Goal: Transaction & Acquisition: Purchase product/service

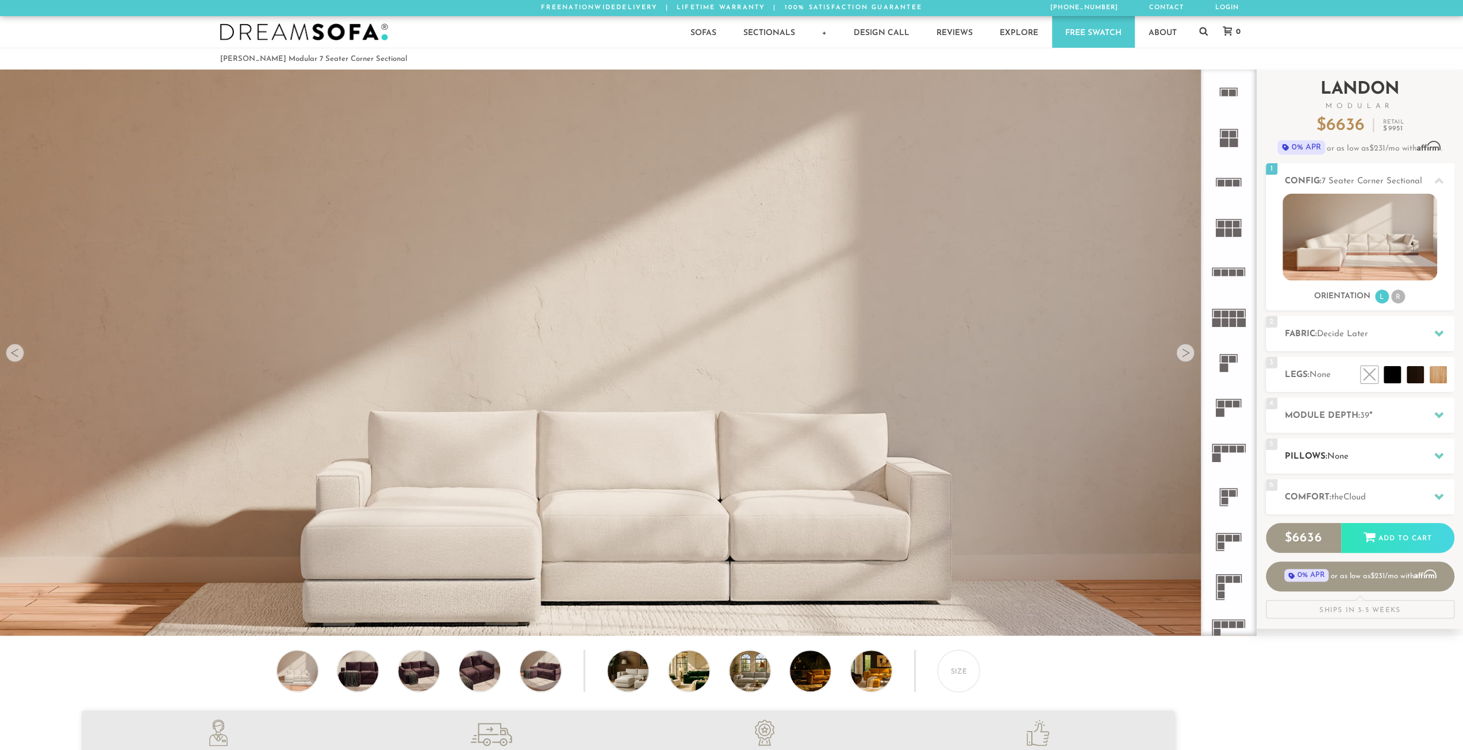
click at [1372, 451] on h2 "Pillows: None" at bounding box center [1370, 456] width 170 height 13
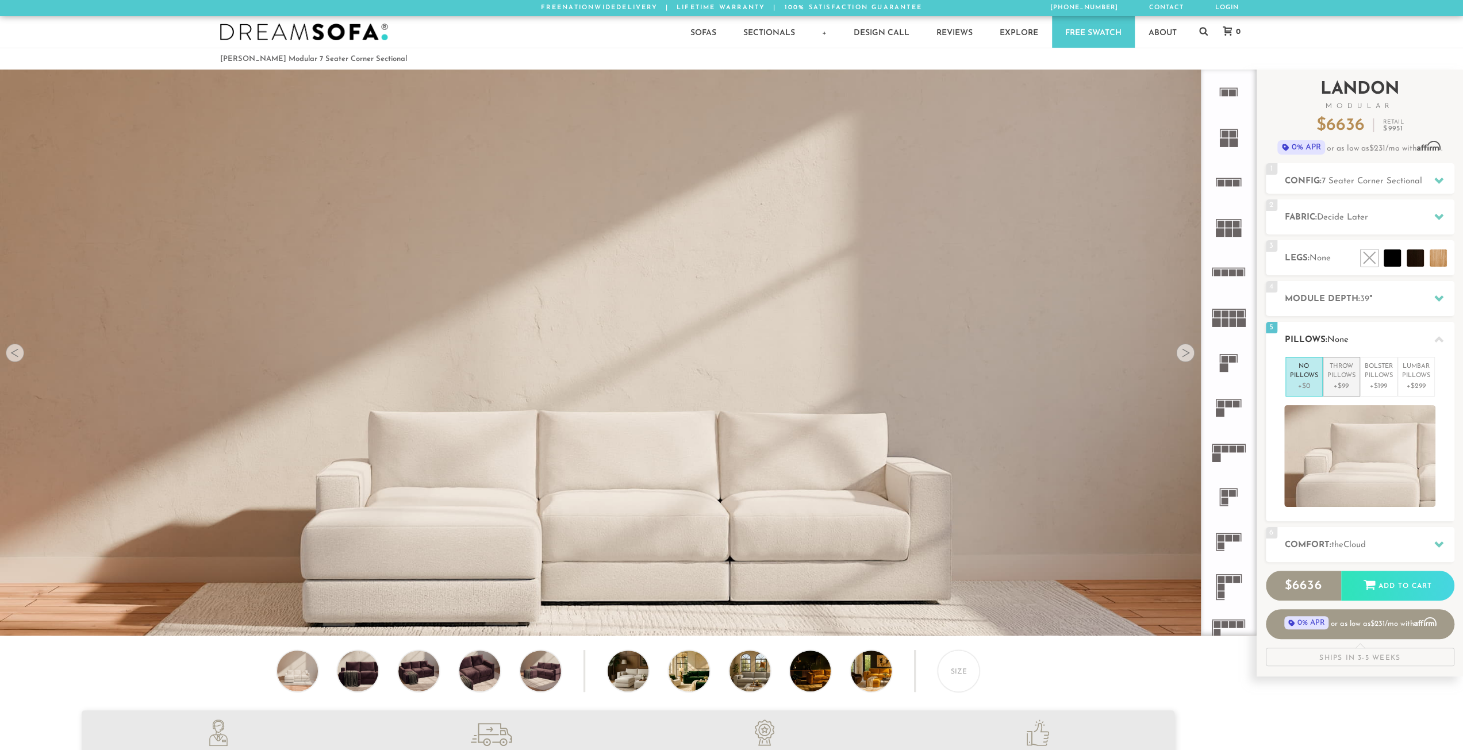
click at [1356, 382] on li "Throw Pillows +$99" at bounding box center [1341, 377] width 37 height 40
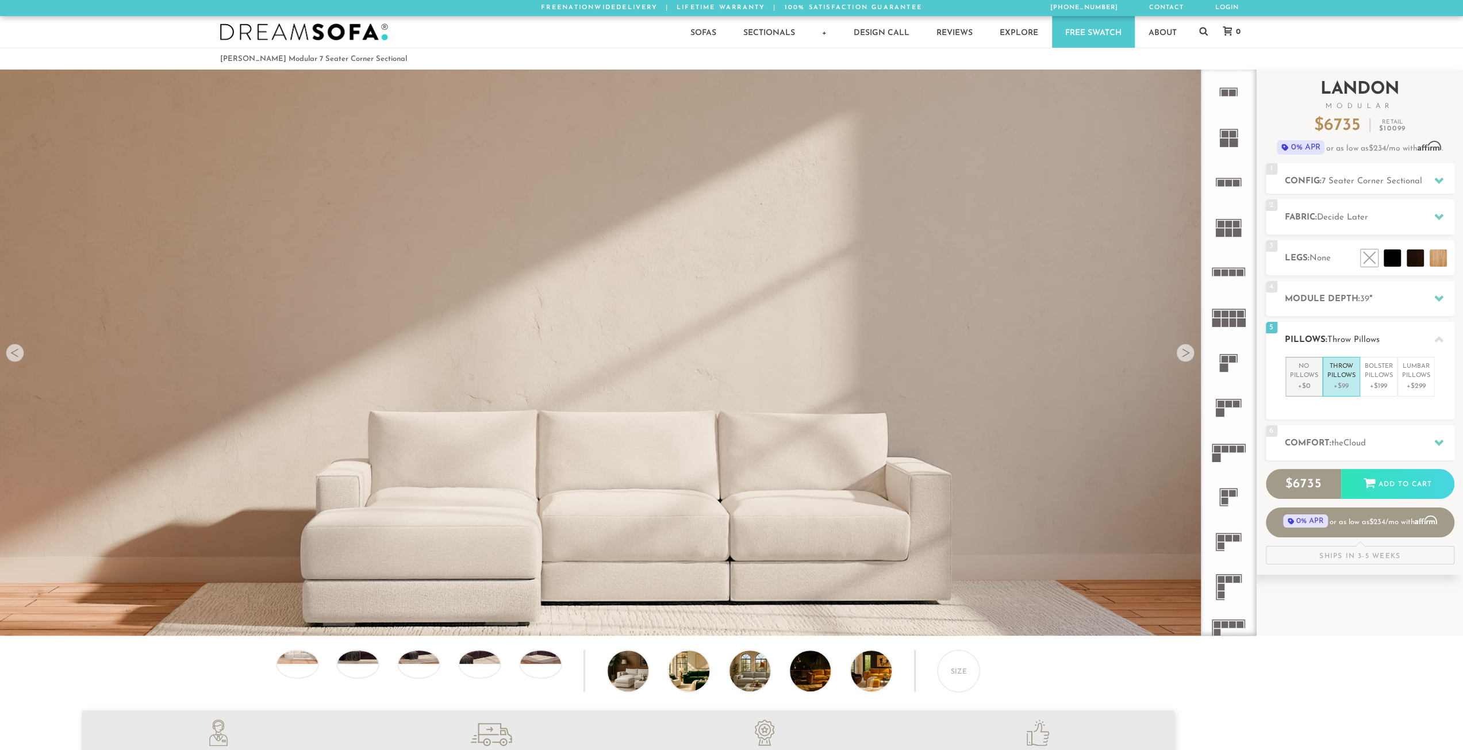
click at [1299, 375] on p "No Pillows" at bounding box center [1304, 371] width 28 height 19
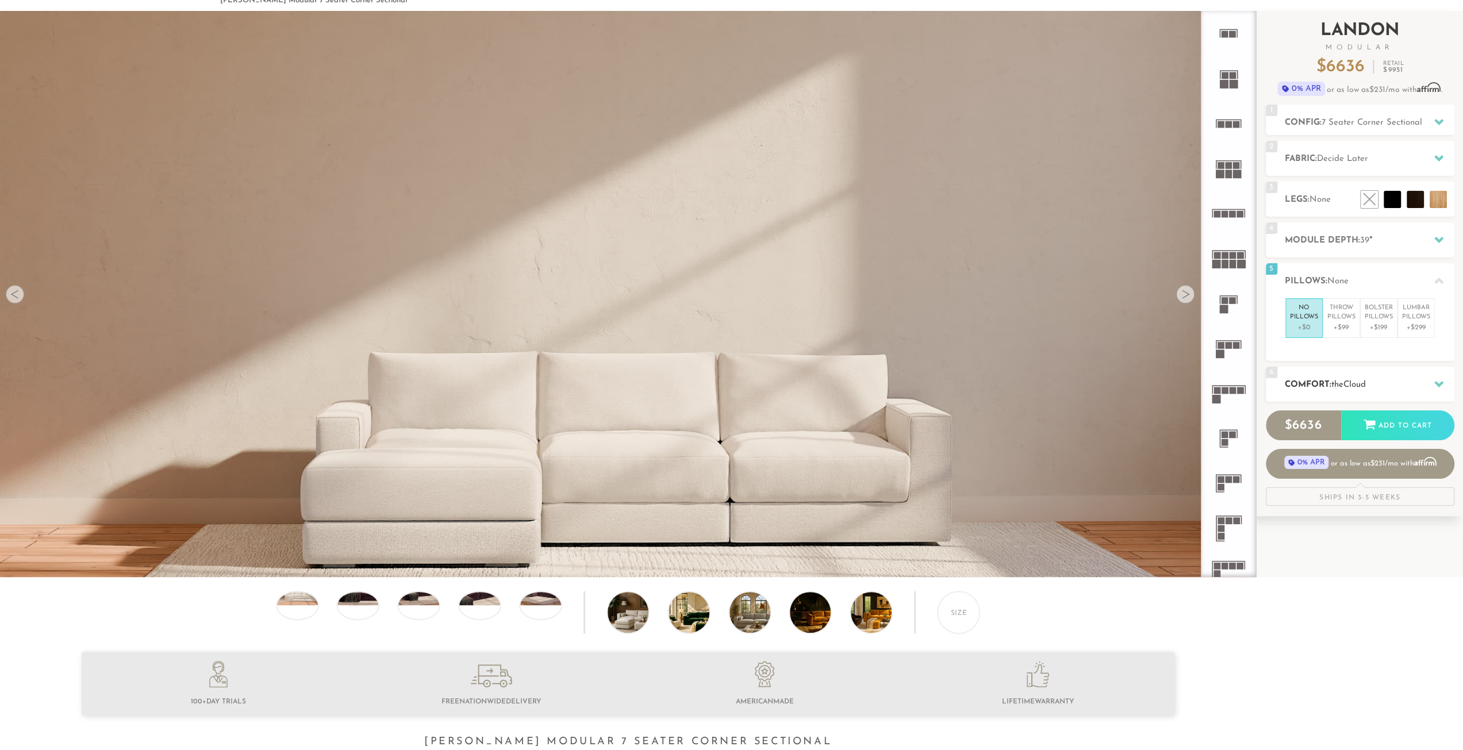
scroll to position [61, 0]
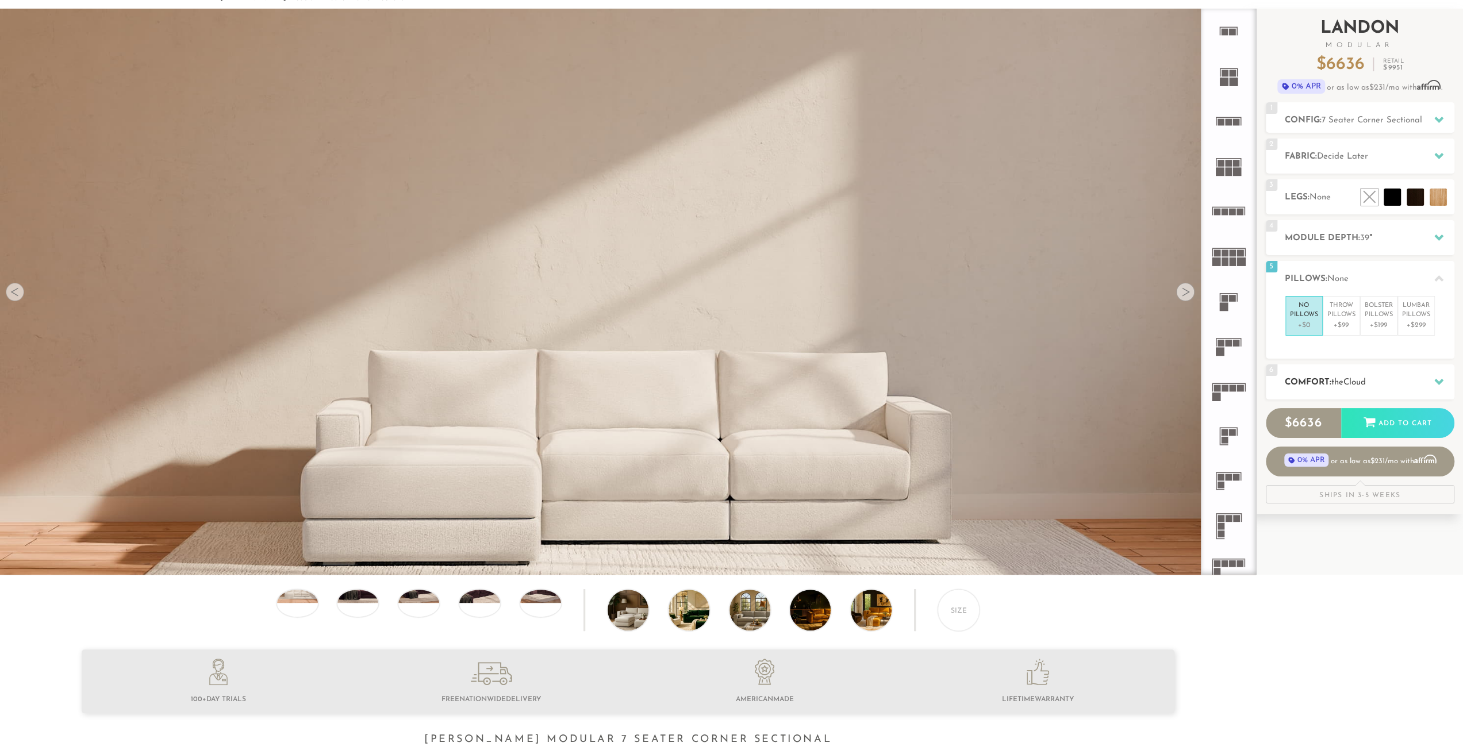
click at [1377, 389] on div "6 Comfort: the Cloud soft" at bounding box center [1360, 381] width 189 height 35
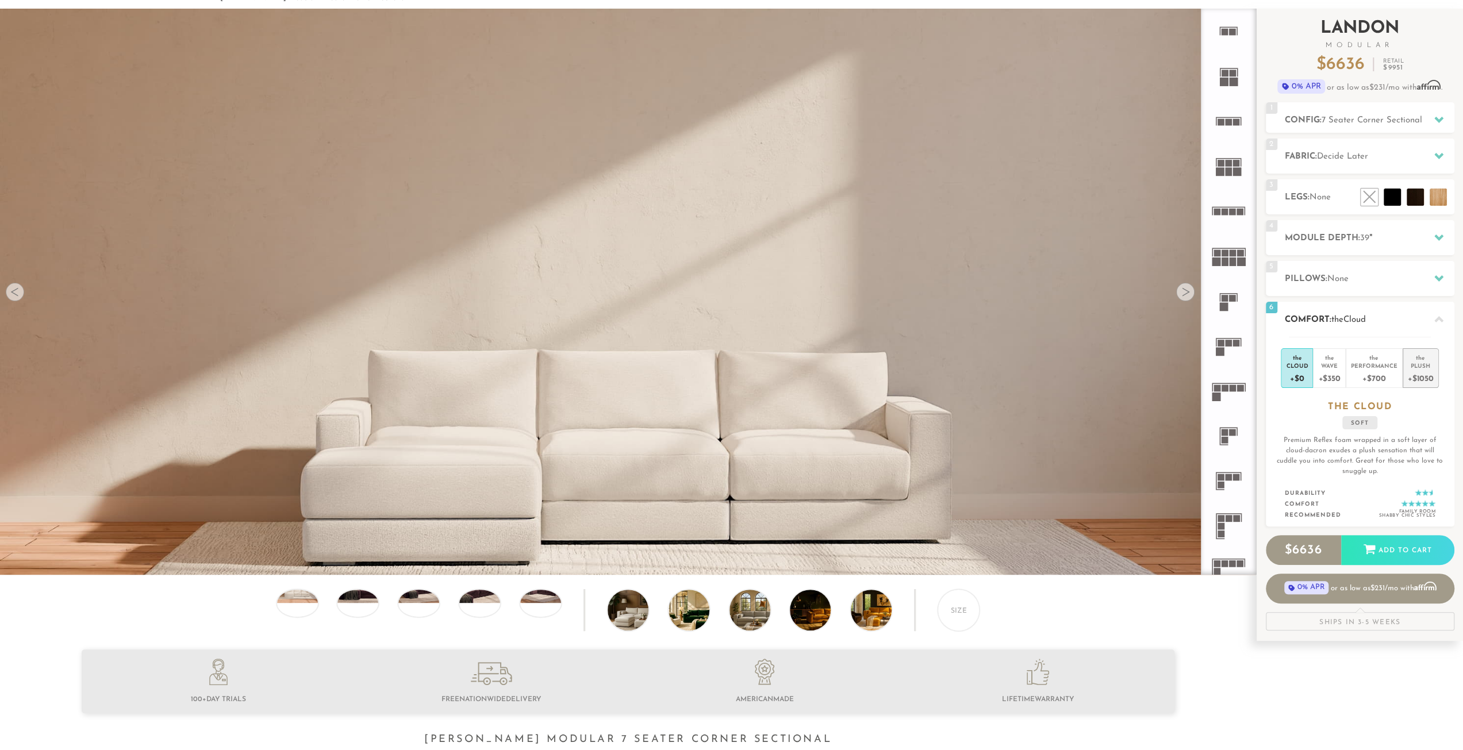
click at [1429, 380] on div "+$1050" at bounding box center [1421, 378] width 26 height 17
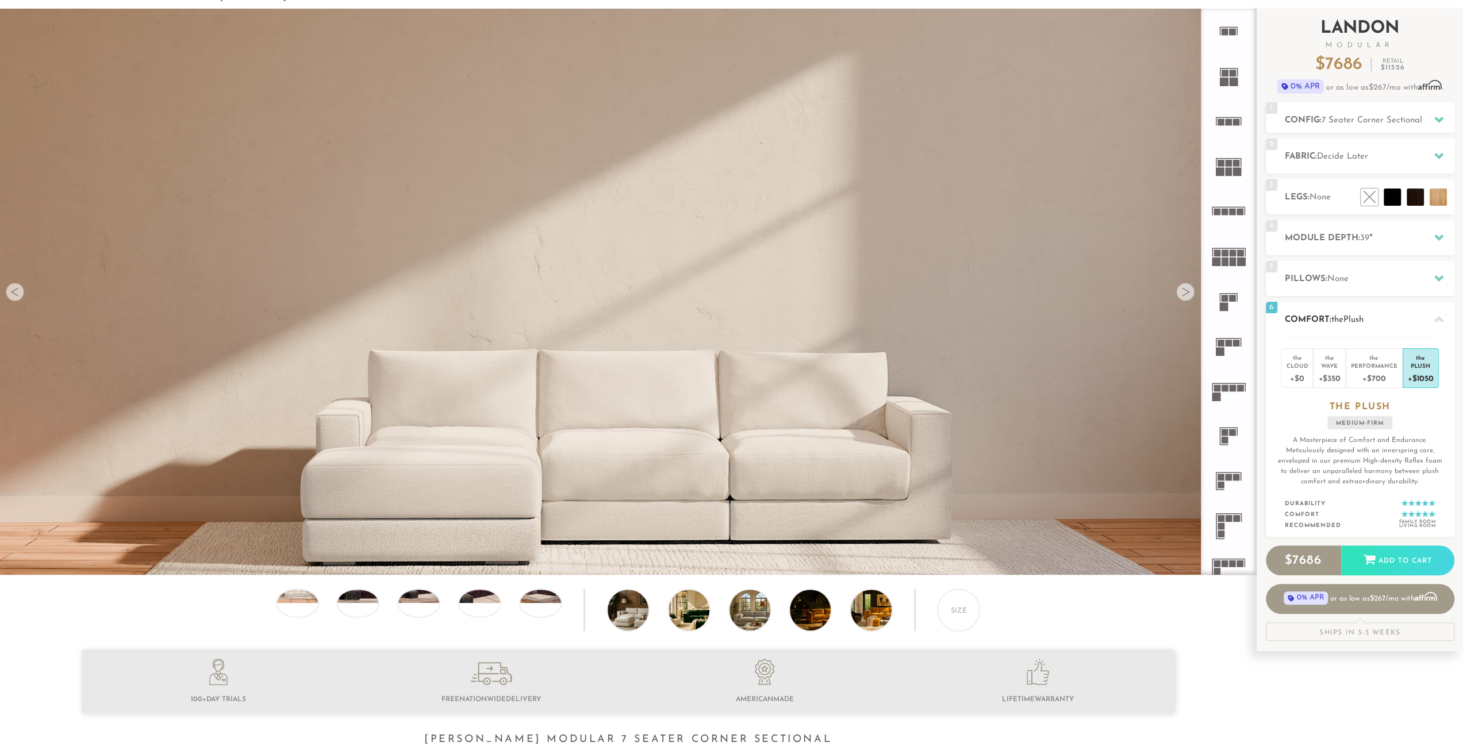
click at [1391, 323] on h2 "Comfort: the Plush" at bounding box center [1370, 319] width 170 height 13
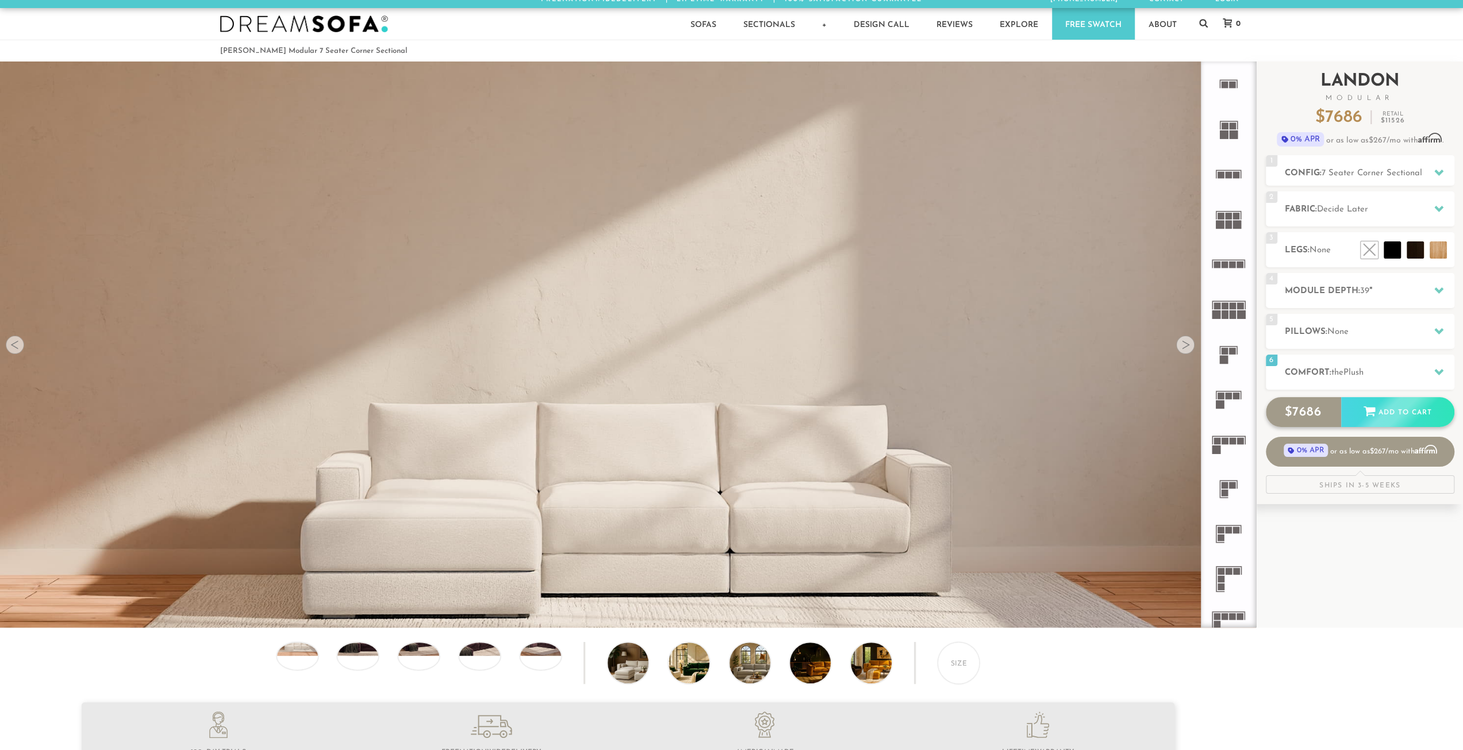
scroll to position [0, 0]
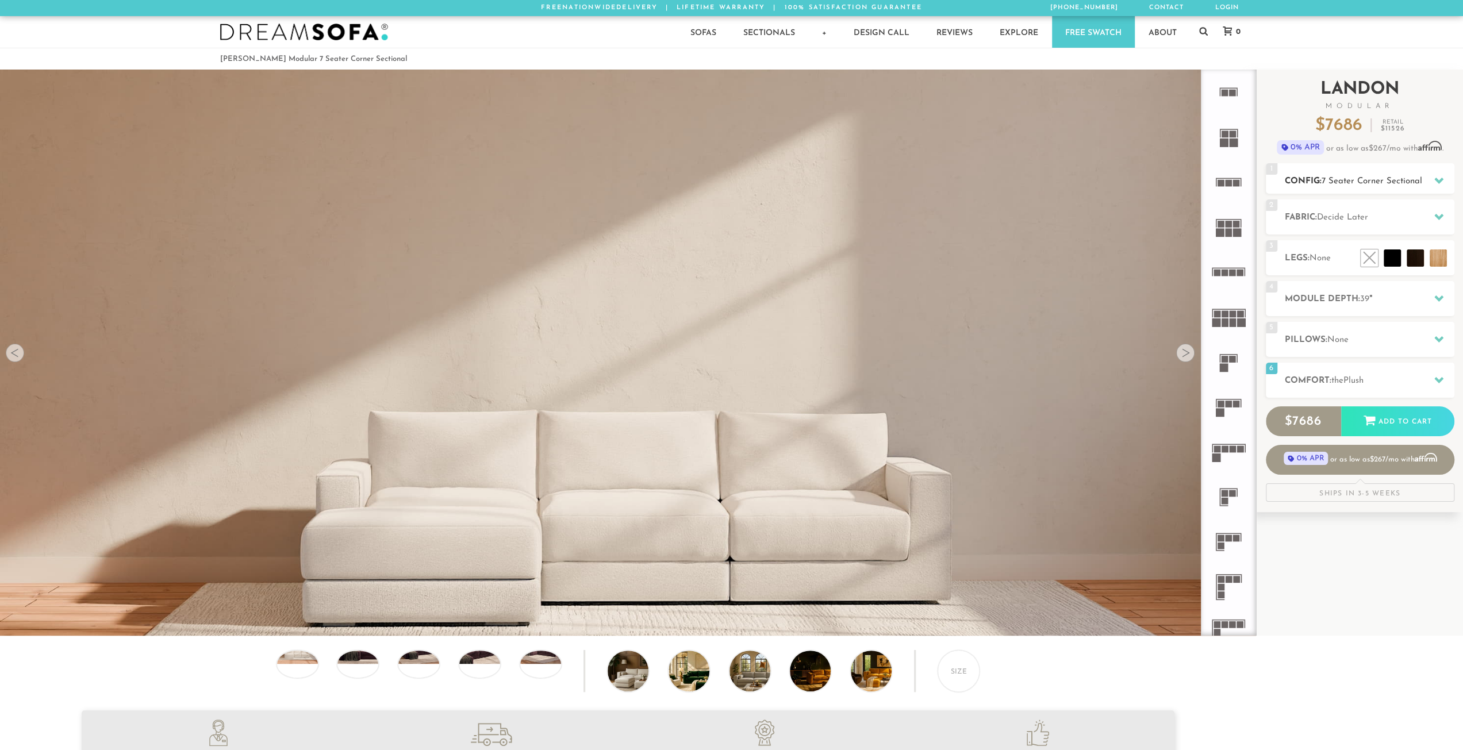
click at [1408, 183] on span "7 Seater Corner Sectional" at bounding box center [1372, 181] width 101 height 9
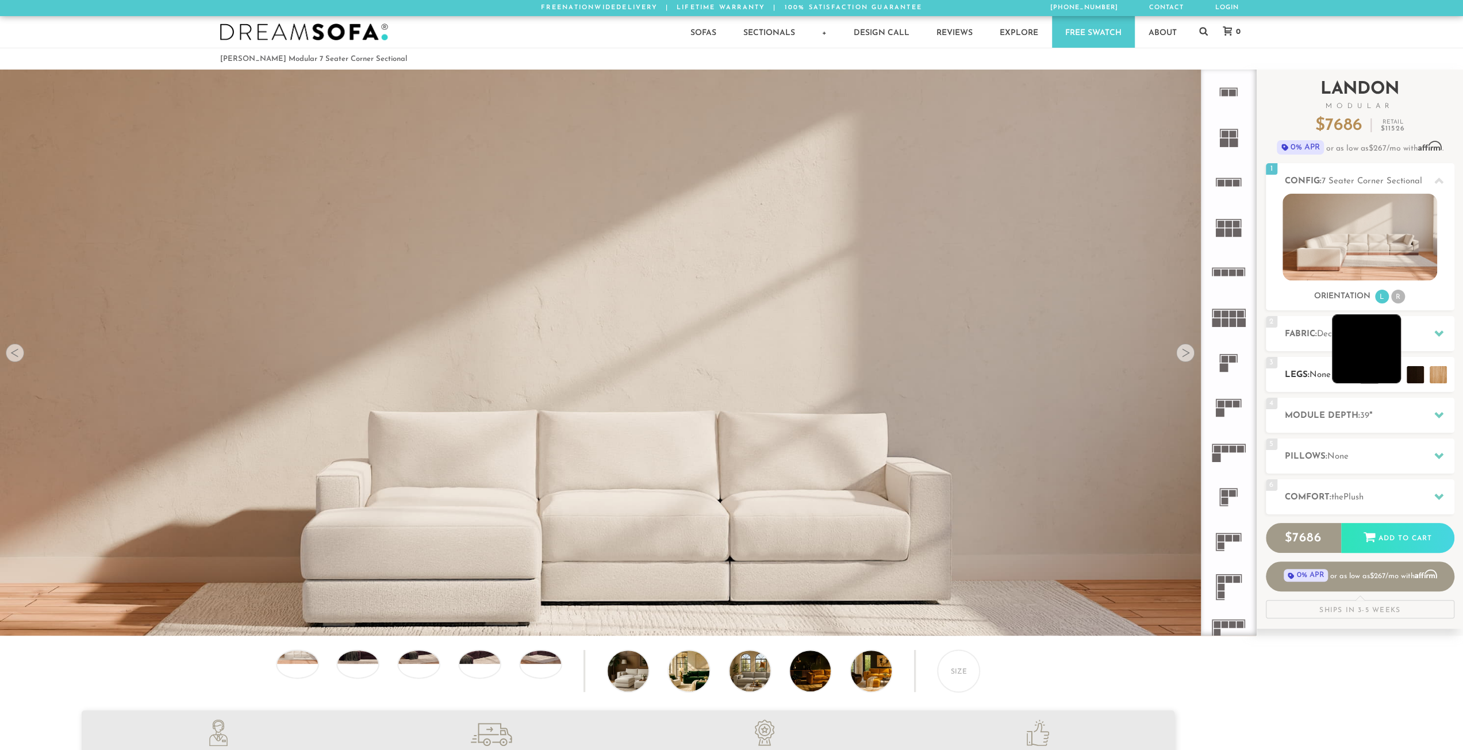
click at [1387, 374] on li at bounding box center [1366, 348] width 69 height 69
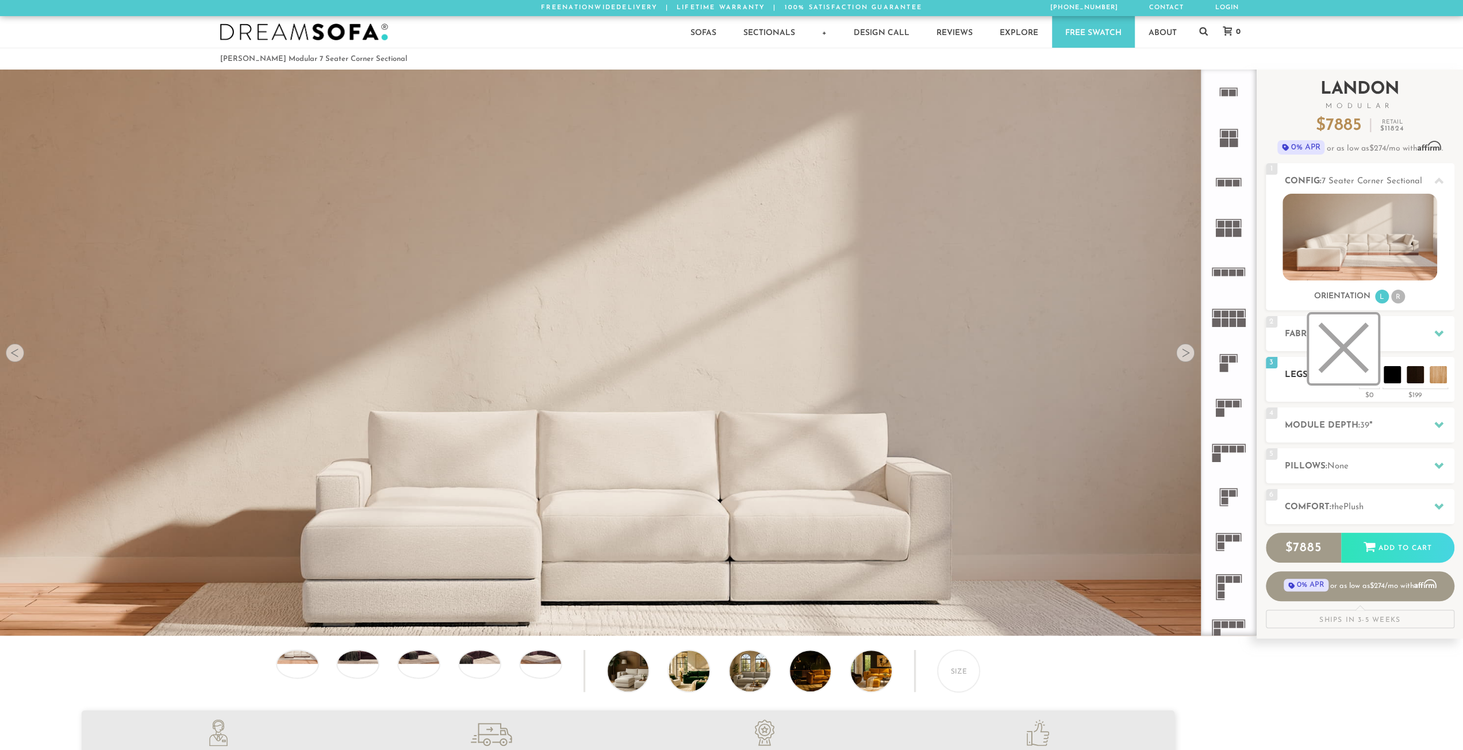
click at [1368, 375] on li at bounding box center [1343, 348] width 69 height 69
click at [1388, 368] on li at bounding box center [1366, 348] width 69 height 69
click at [1429, 378] on li at bounding box center [1412, 348] width 69 height 69
click at [1412, 379] on li at bounding box center [1389, 348] width 69 height 69
click at [1392, 372] on li at bounding box center [1366, 348] width 69 height 69
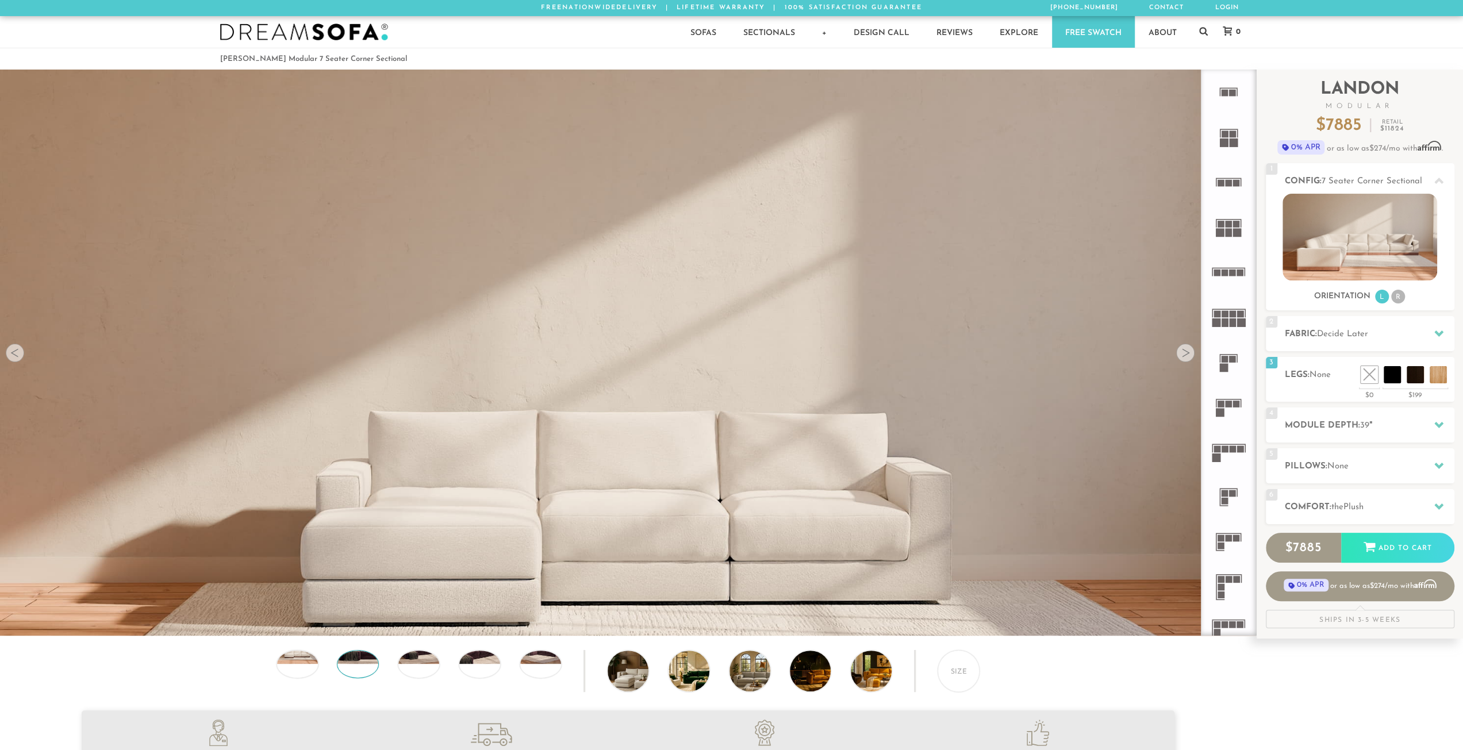
click at [355, 655] on img at bounding box center [357, 651] width 49 height 28
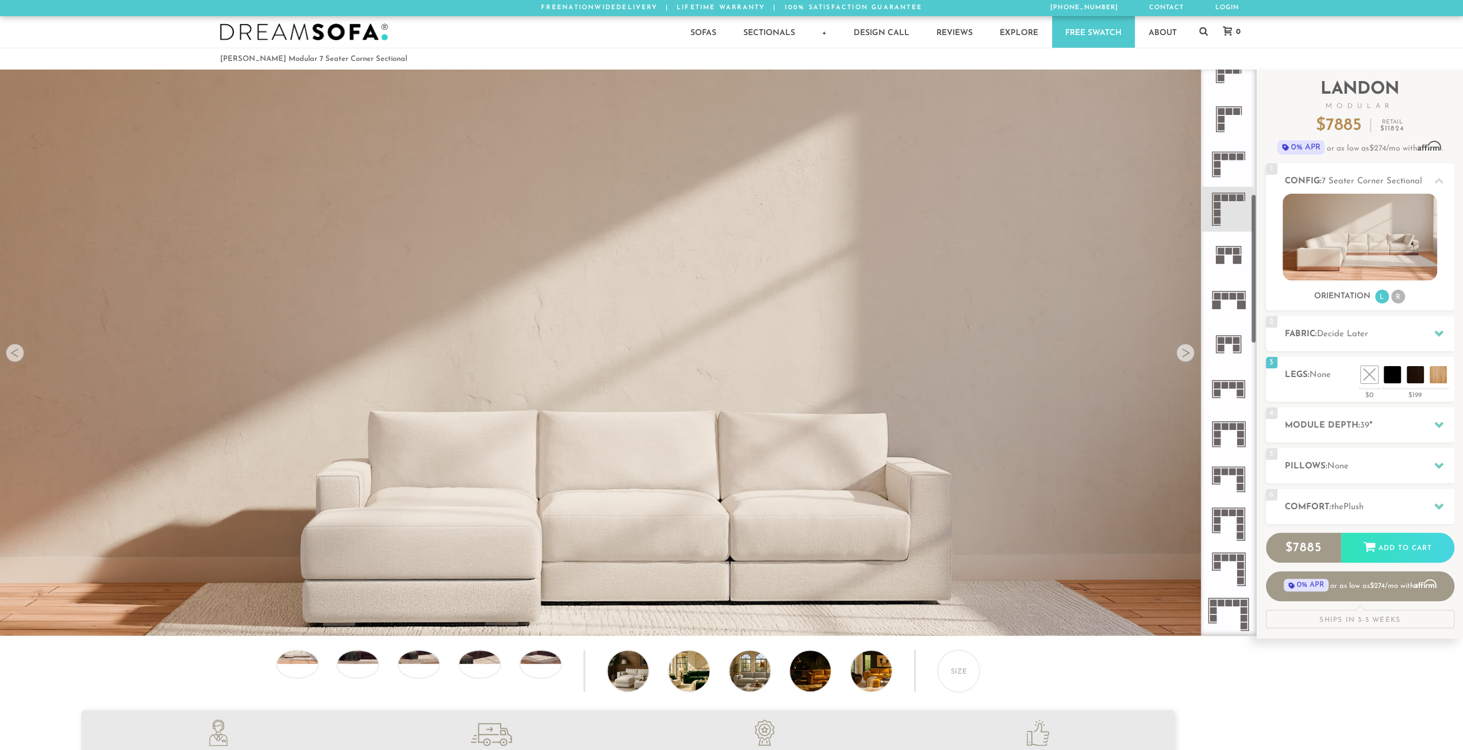
scroll to position [466, 0]
click at [1239, 213] on icon at bounding box center [1228, 211] width 45 height 45
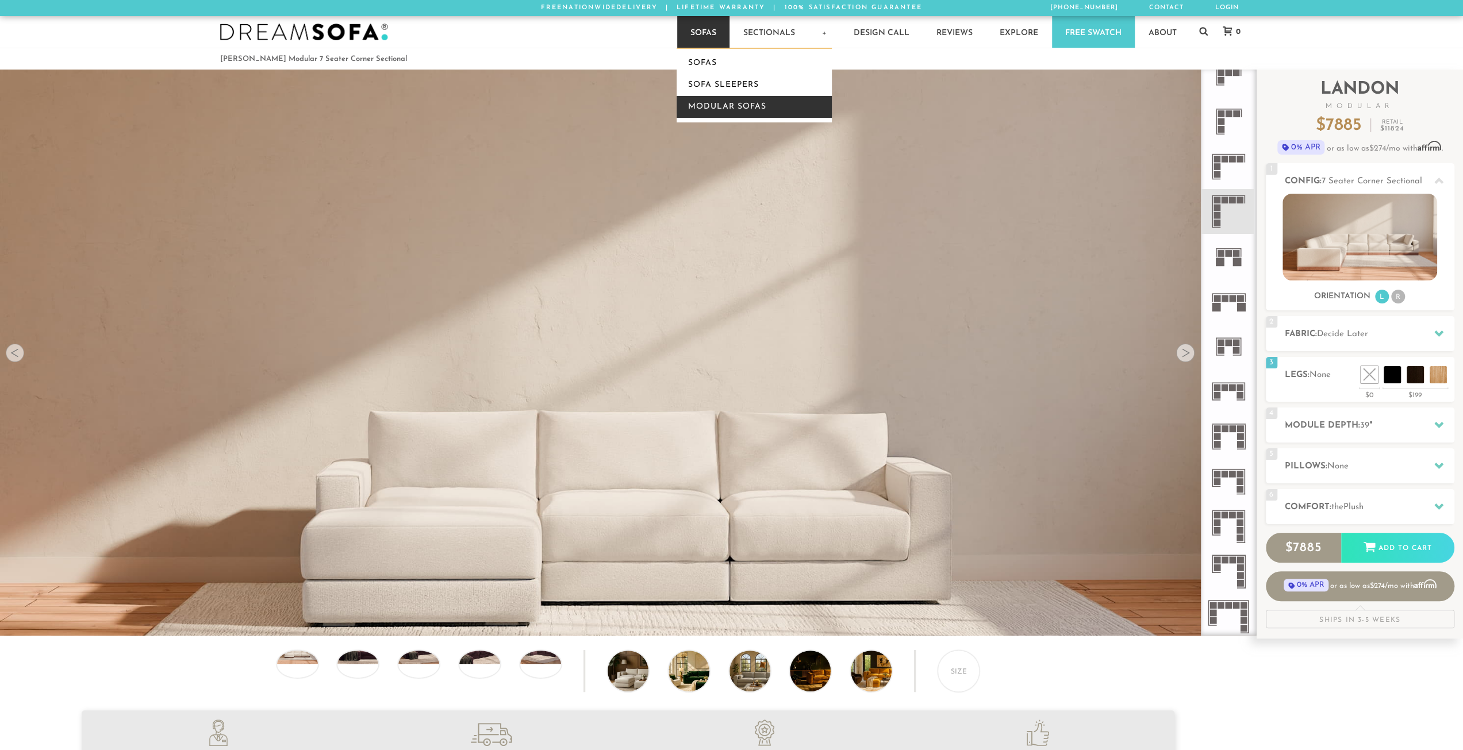
click at [713, 105] on link "Modular Sofas" at bounding box center [754, 107] width 155 height 22
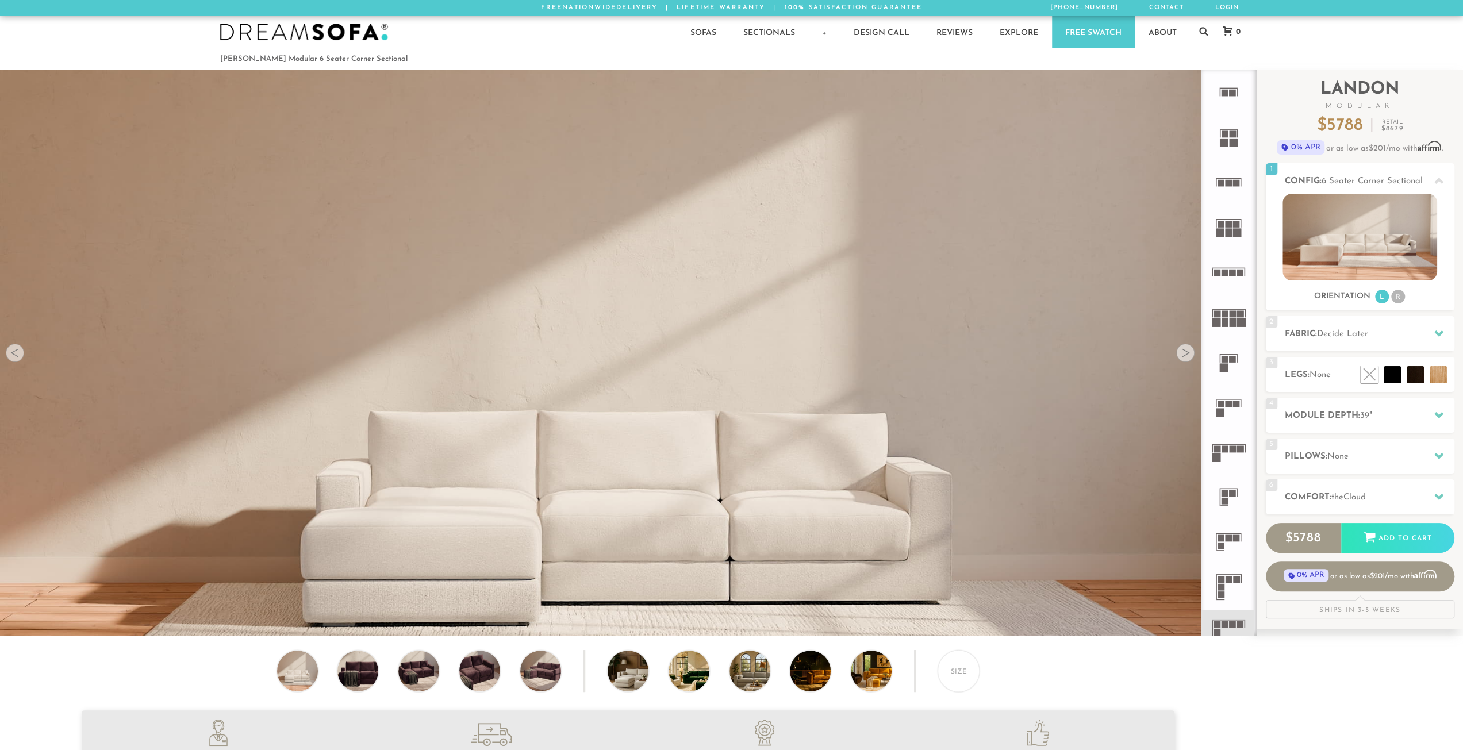
click at [246, 39] on img at bounding box center [304, 32] width 168 height 17
